Goal: Communication & Community: Participate in discussion

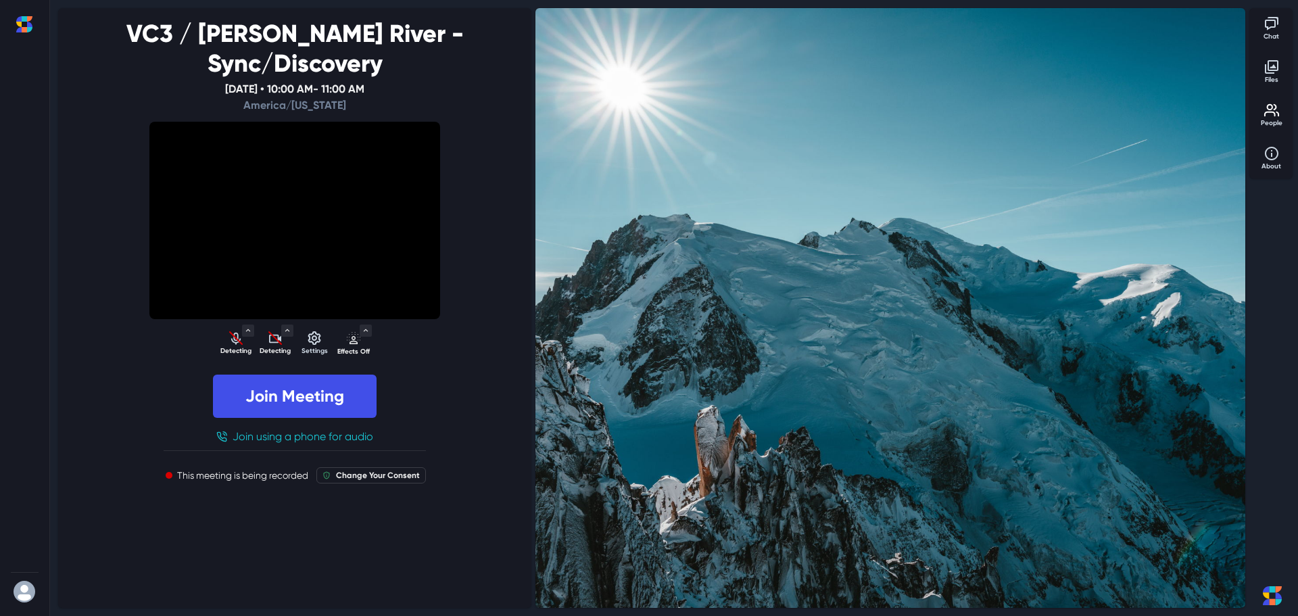
select select "default"
select select "da9af89c39f7bb02257199d8e43a0398dead85bc9ff4da774a0062d5e31ee770"
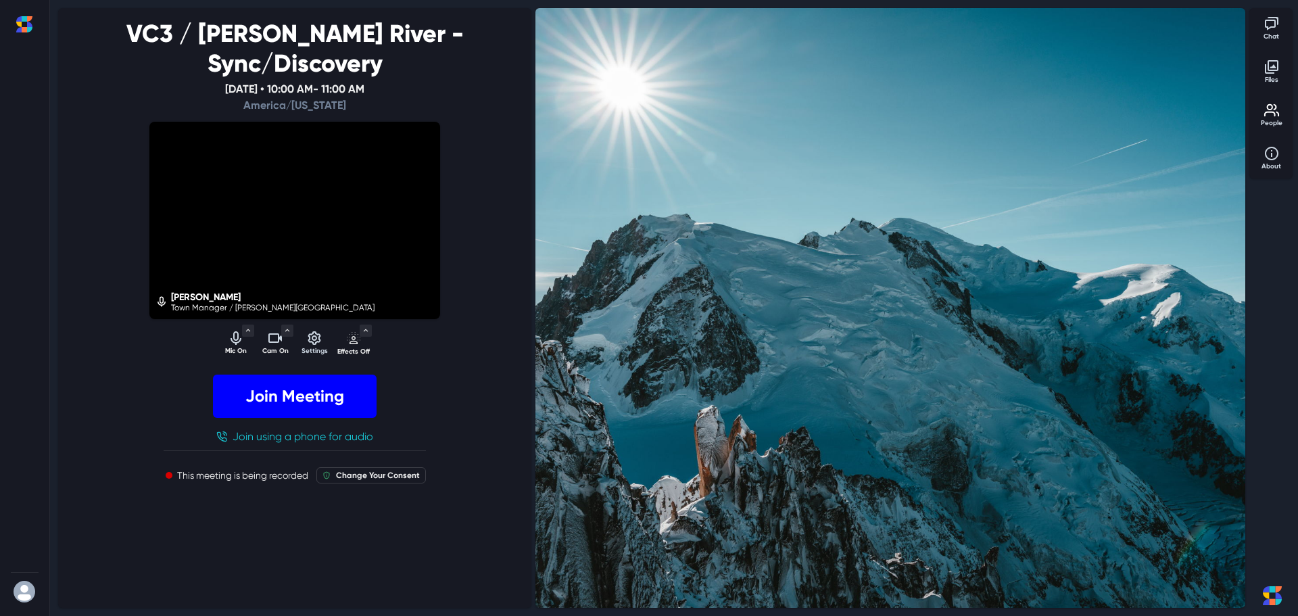
click at [304, 375] on button "Join Meeting" at bounding box center [295, 396] width 164 height 43
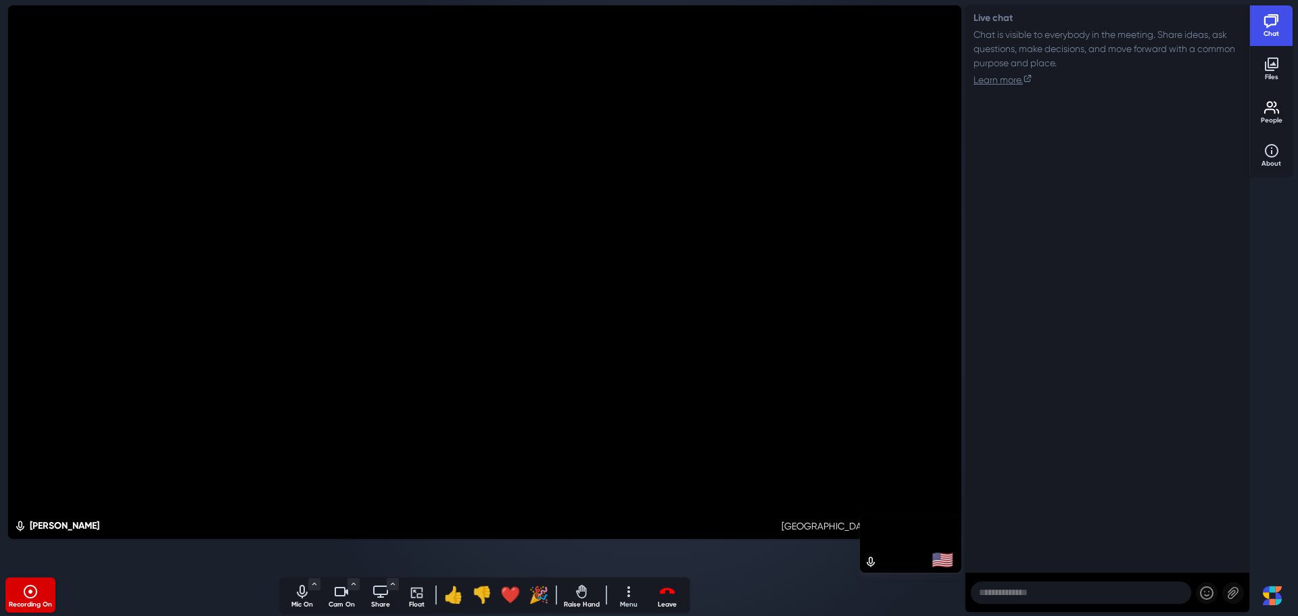
click at [1002, 328] on div "Live chat Chat is visible to everybody in the meeting. Share ideas, ask questio…" at bounding box center [1108, 308] width 284 height 607
drag, startPoint x: 1187, startPoint y: 140, endPoint x: 1194, endPoint y: 143, distance: 8.2
click at [1194, 143] on div "Live chat Chat is visible to everybody in the meeting. Share ideas, ask questio…" at bounding box center [1108, 308] width 284 height 607
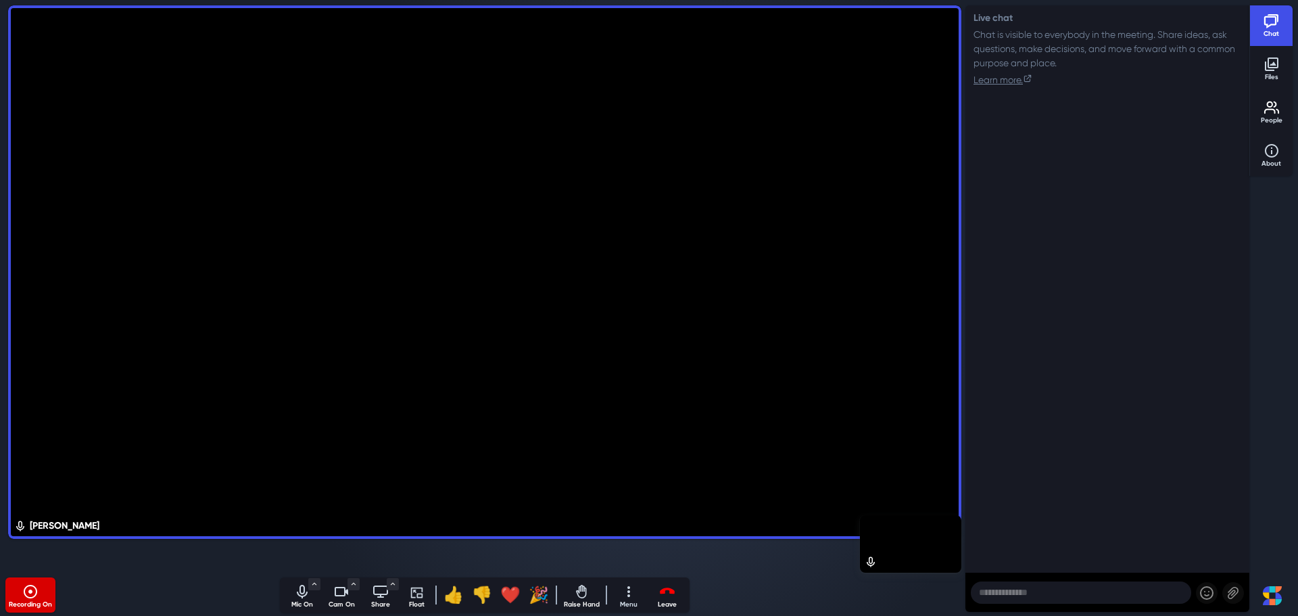
click at [302, 592] on icon "Mute audio" at bounding box center [302, 592] width 16 height 16
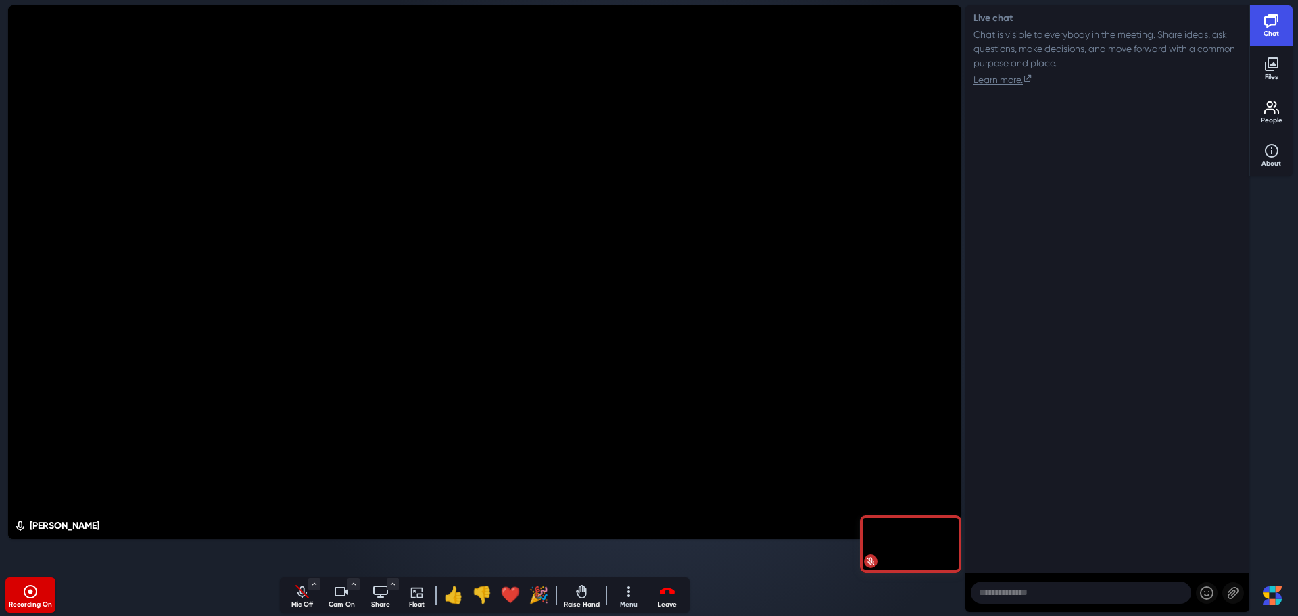
click at [332, 595] on div "Turn off camera" at bounding box center [342, 592] width 34 height 16
click at [298, 604] on p "Mic Off" at bounding box center [302, 605] width 34 height 10
click at [333, 599] on div "Turn on camera" at bounding box center [342, 592] width 34 height 16
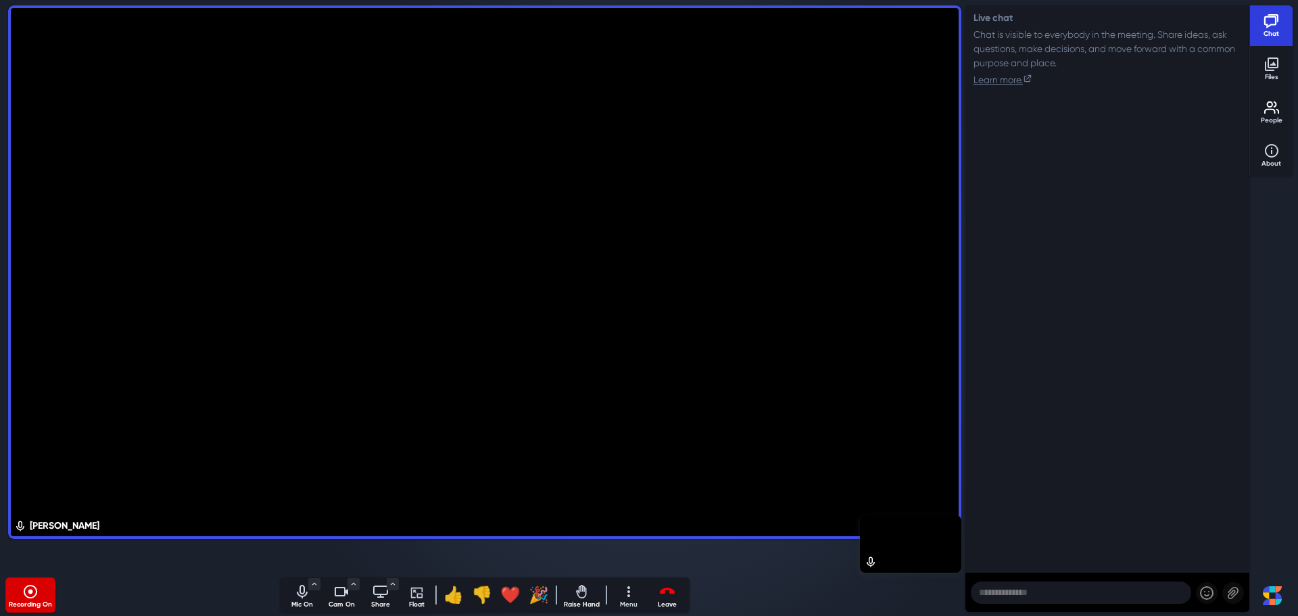
click at [1280, 30] on p "Chat" at bounding box center [1272, 34] width 34 height 10
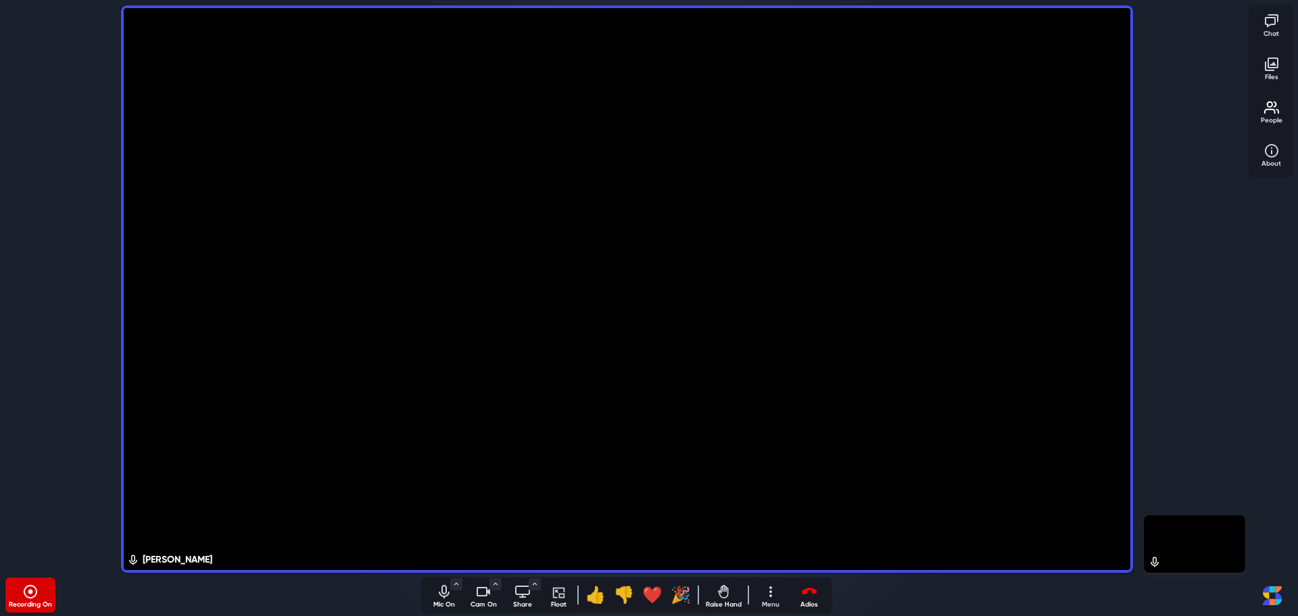
click at [805, 594] on icon "Leave meeting" at bounding box center [809, 592] width 16 height 16
